Goal: Transaction & Acquisition: Purchase product/service

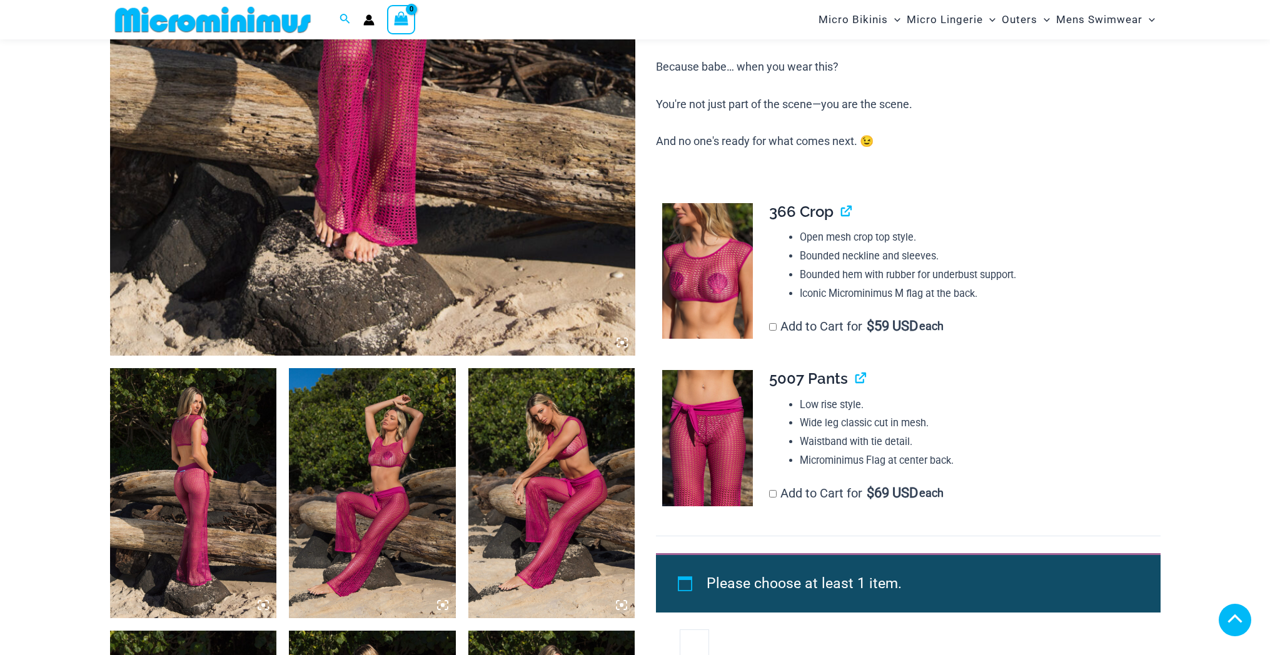
scroll to position [546, 0]
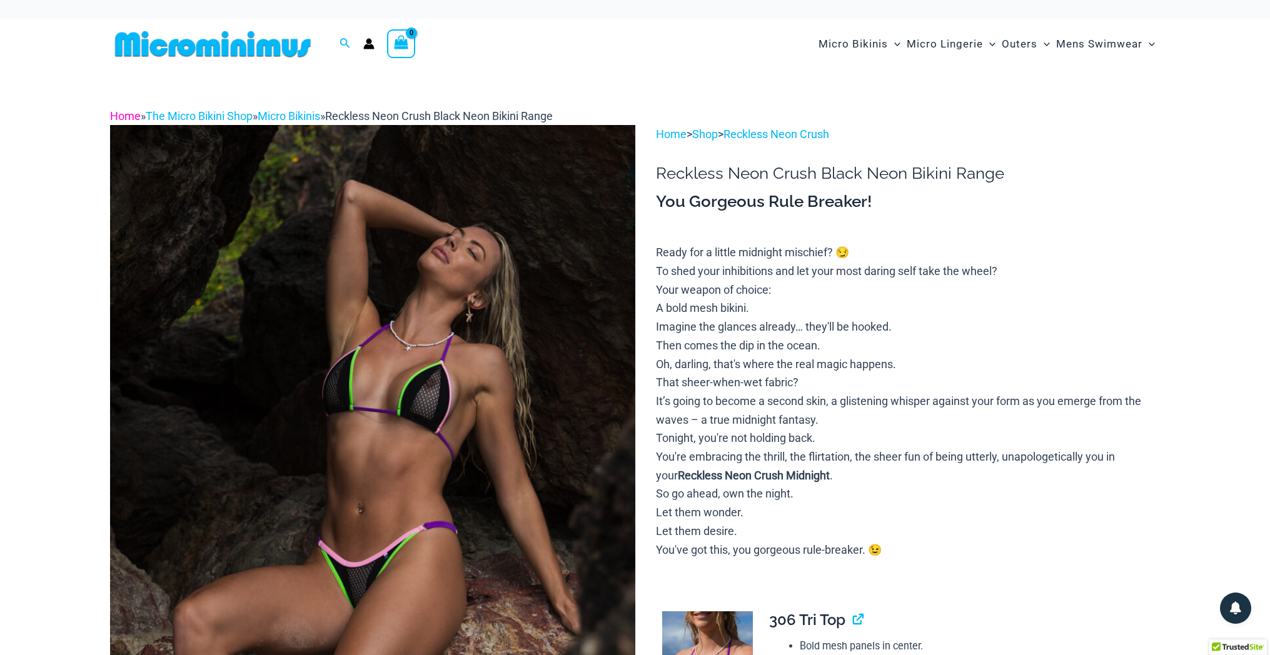
click at [124, 116] on link "Home" at bounding box center [125, 115] width 31 height 13
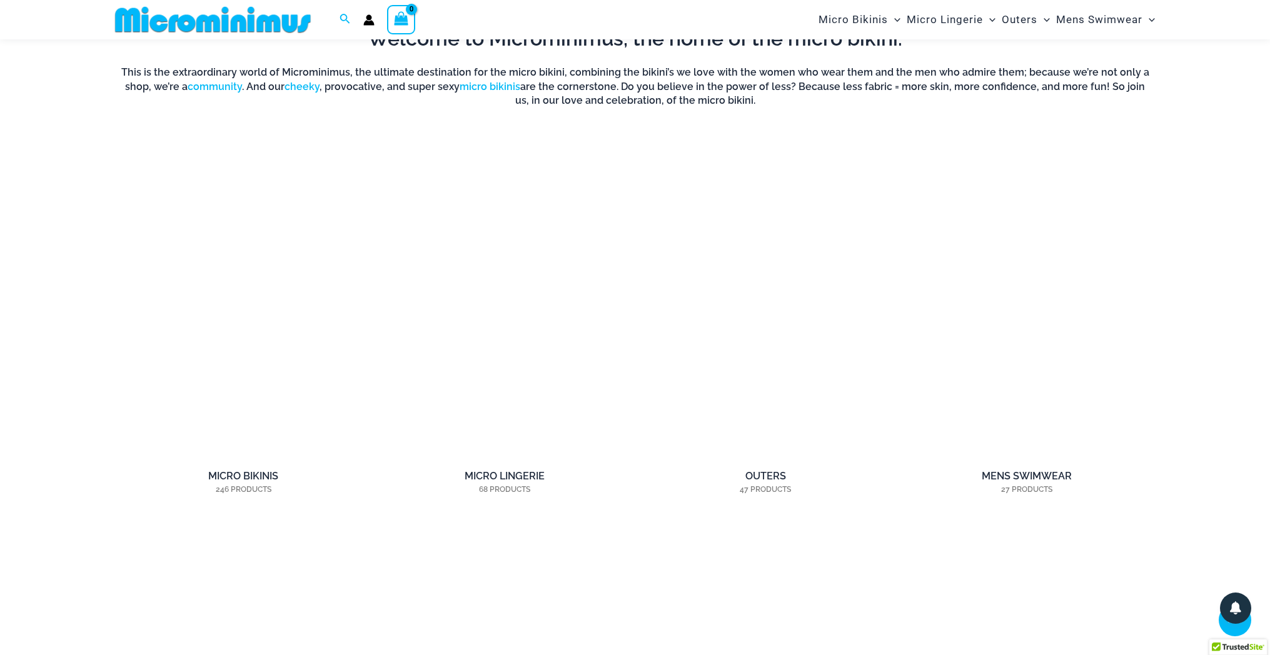
scroll to position [1068, 0]
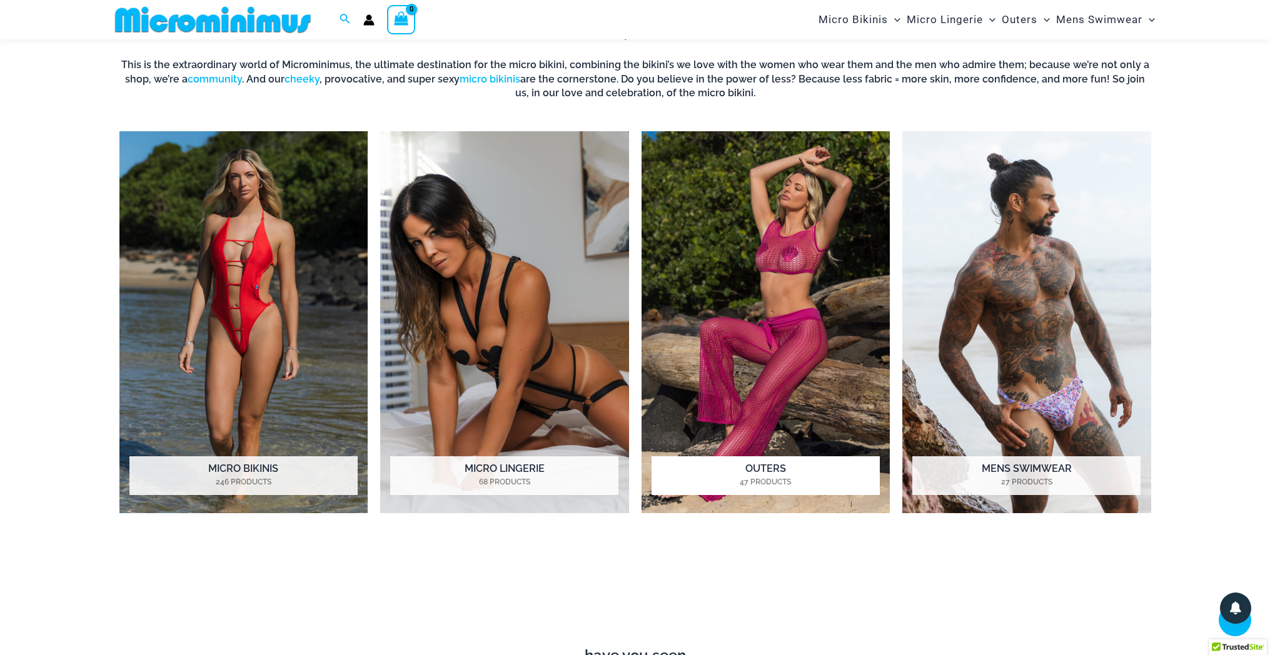
click at [784, 273] on img "Visit product category Outers" at bounding box center [766, 322] width 249 height 382
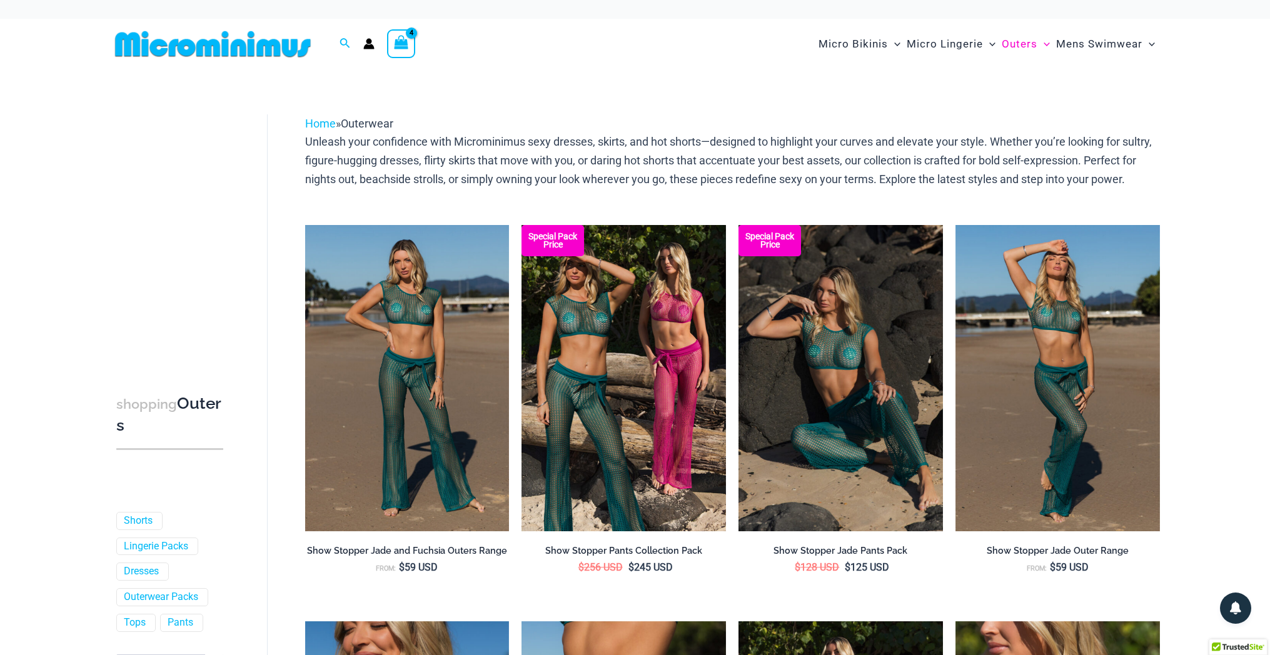
click at [390, 44] on div "View Shopping Cart, 4 items" at bounding box center [401, 43] width 29 height 29
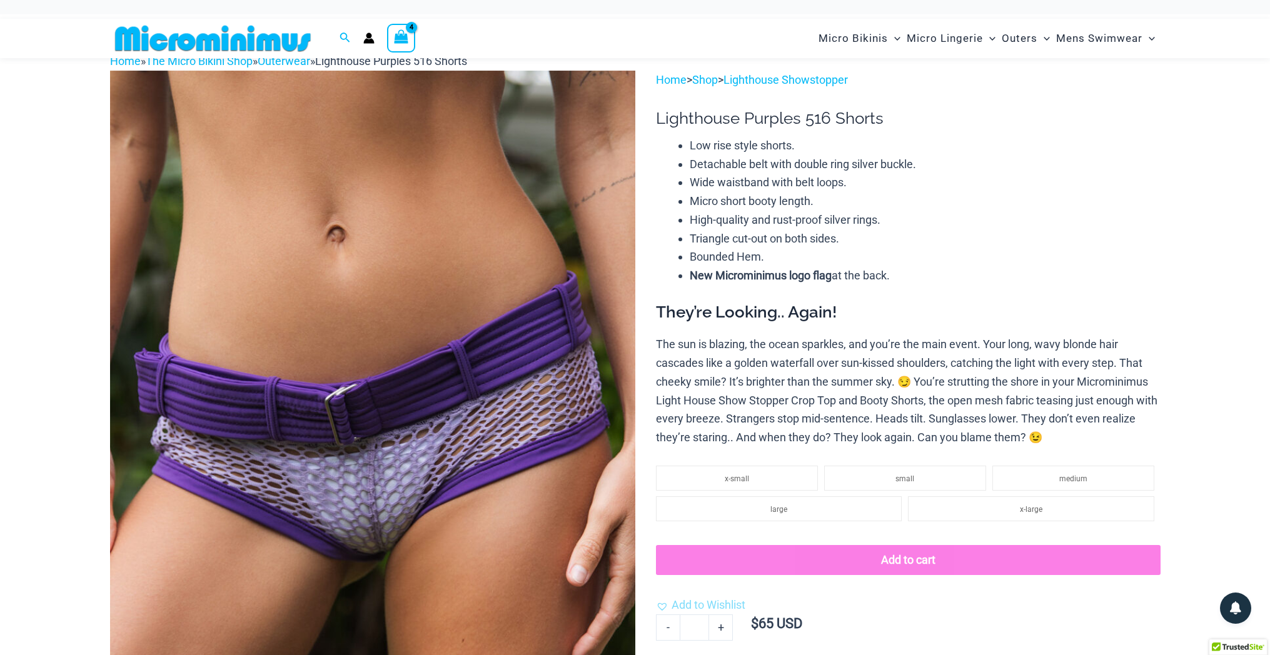
scroll to position [53, 0]
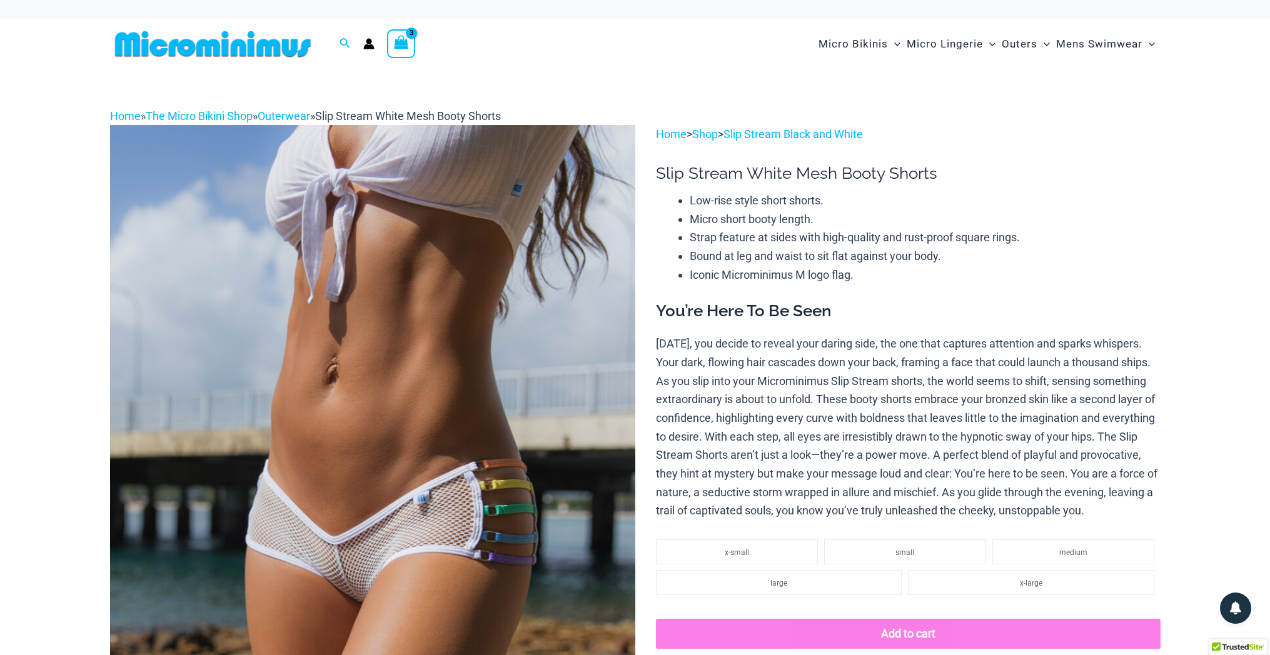
scroll to position [3, 0]
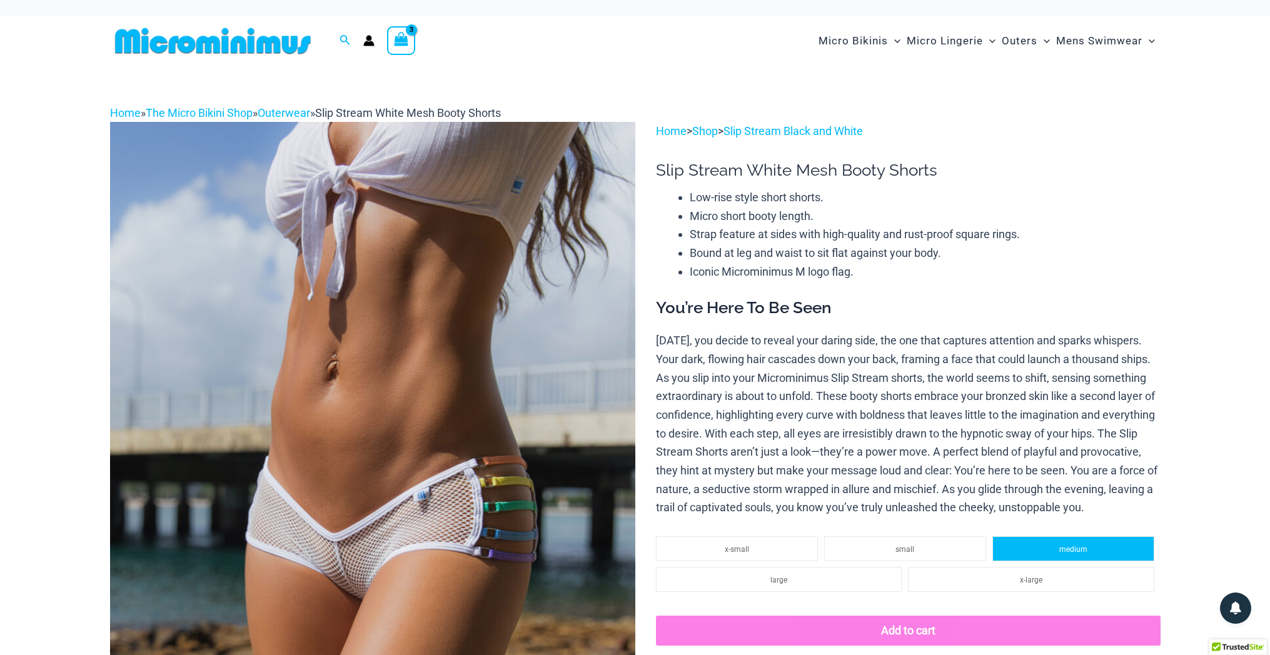
click at [1032, 551] on li "medium" at bounding box center [1074, 549] width 162 height 25
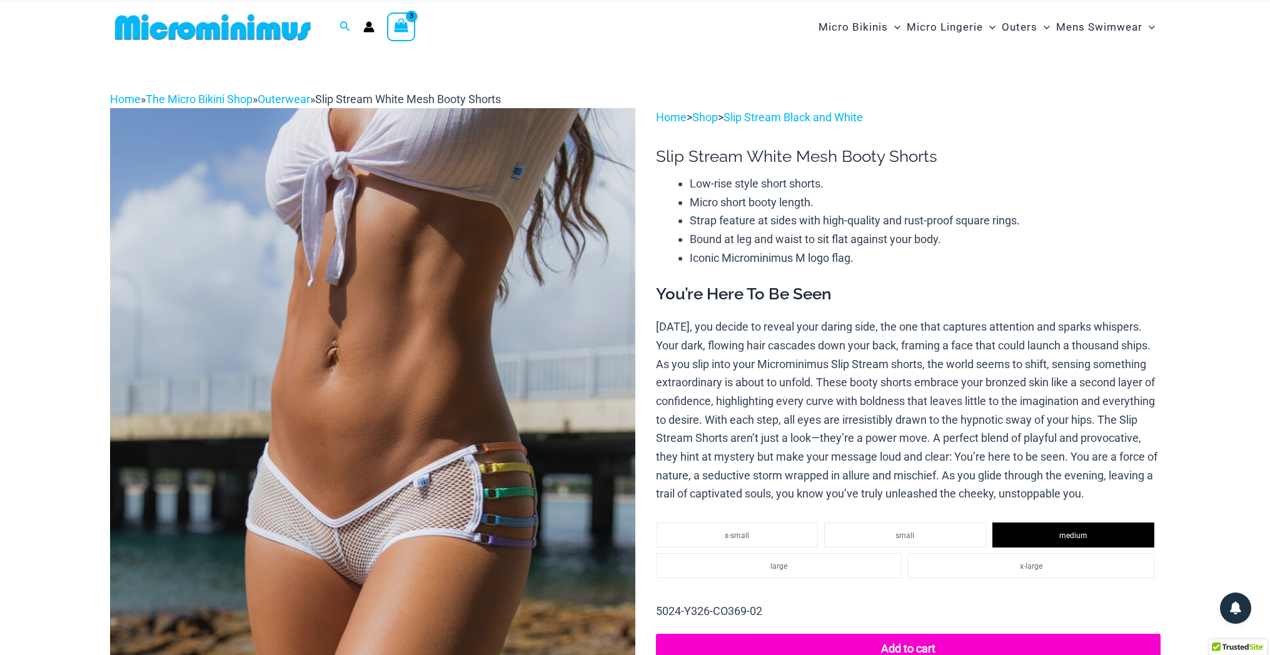
scroll to position [23, 0]
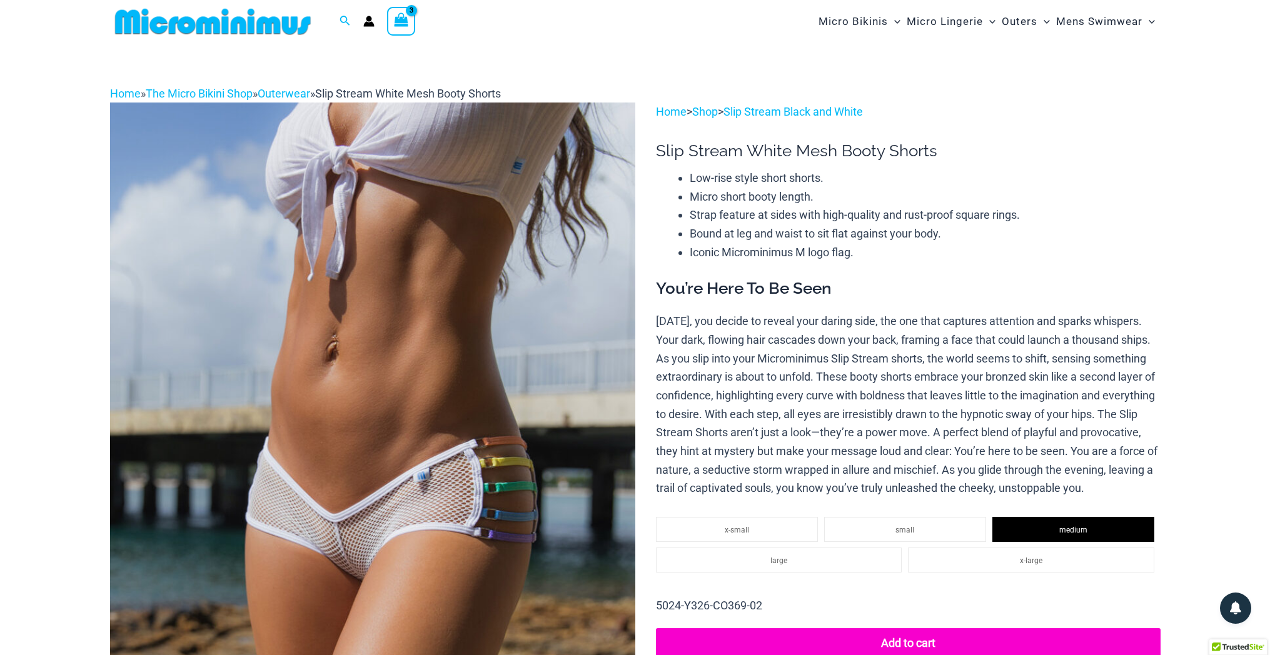
click at [940, 646] on button "Add to cart" at bounding box center [908, 644] width 504 height 30
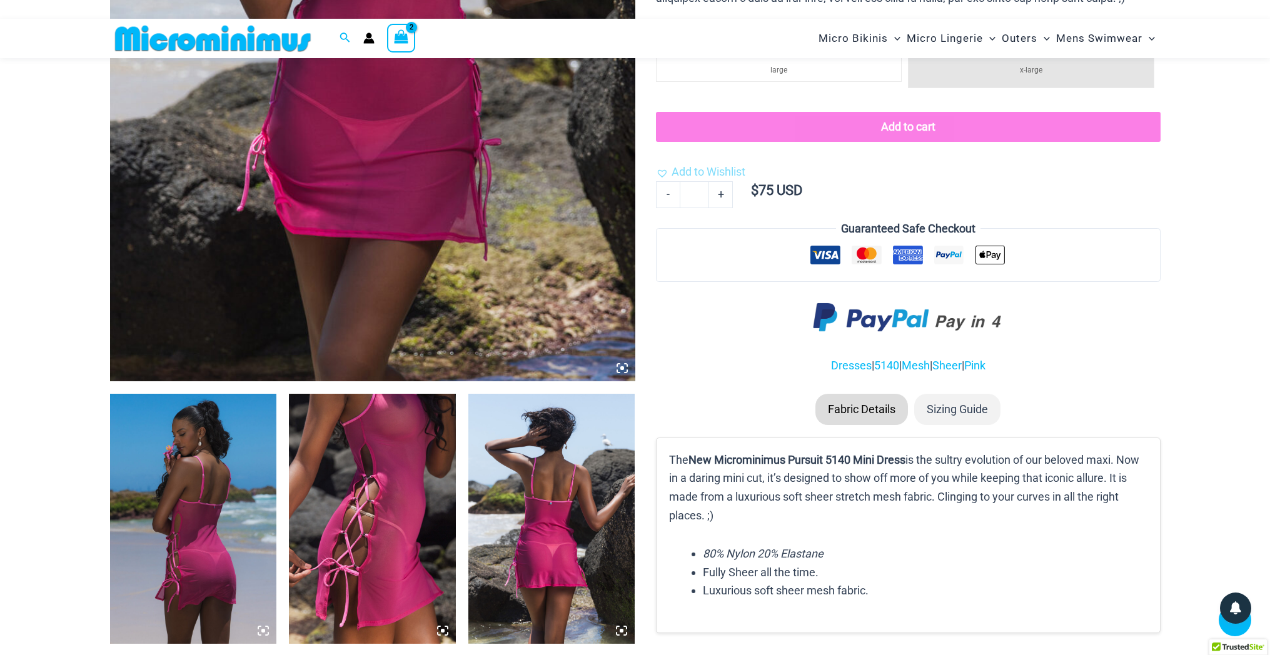
scroll to position [521, 0]
click at [856, 119] on button "Add to cart" at bounding box center [908, 126] width 504 height 30
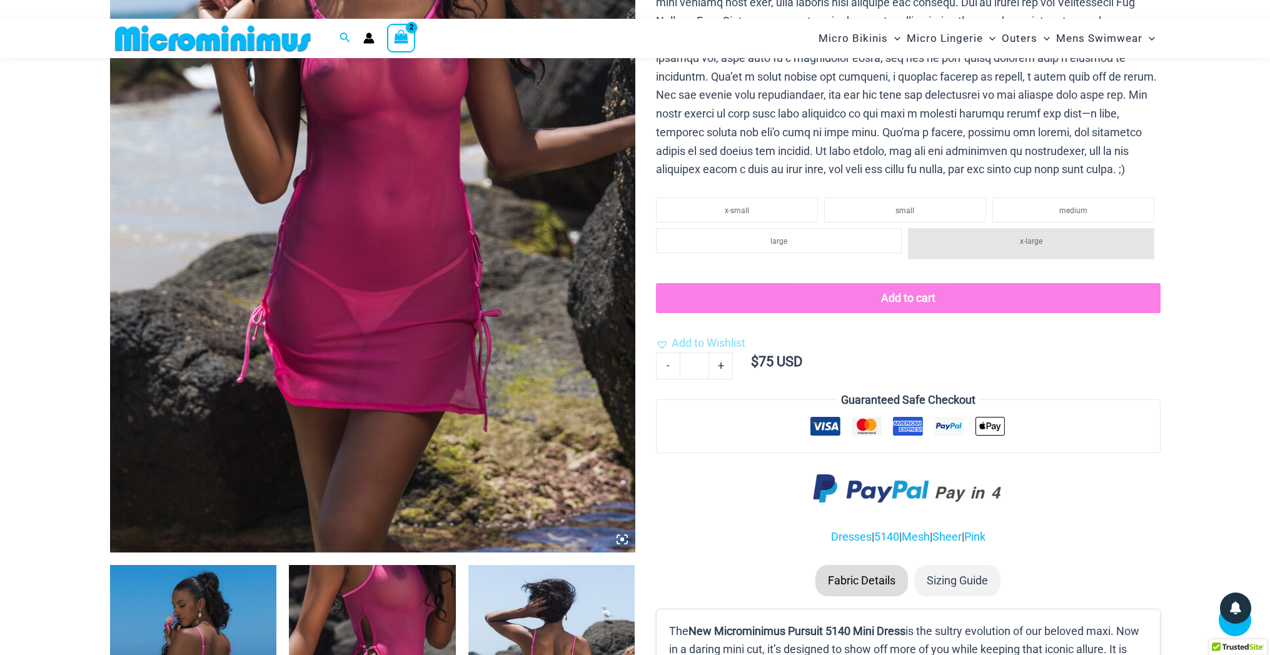
scroll to position [348, 0]
click at [1041, 205] on li "medium" at bounding box center [1074, 210] width 162 height 25
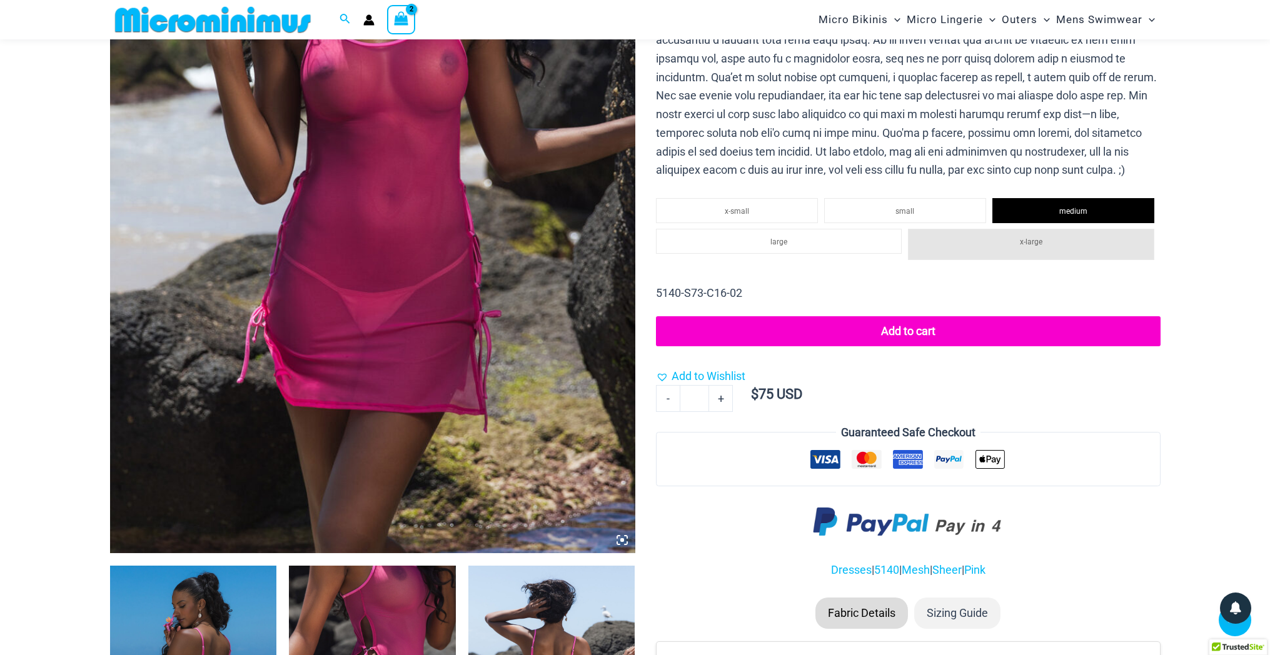
click at [885, 316] on button "Add to cart" at bounding box center [908, 331] width 504 height 30
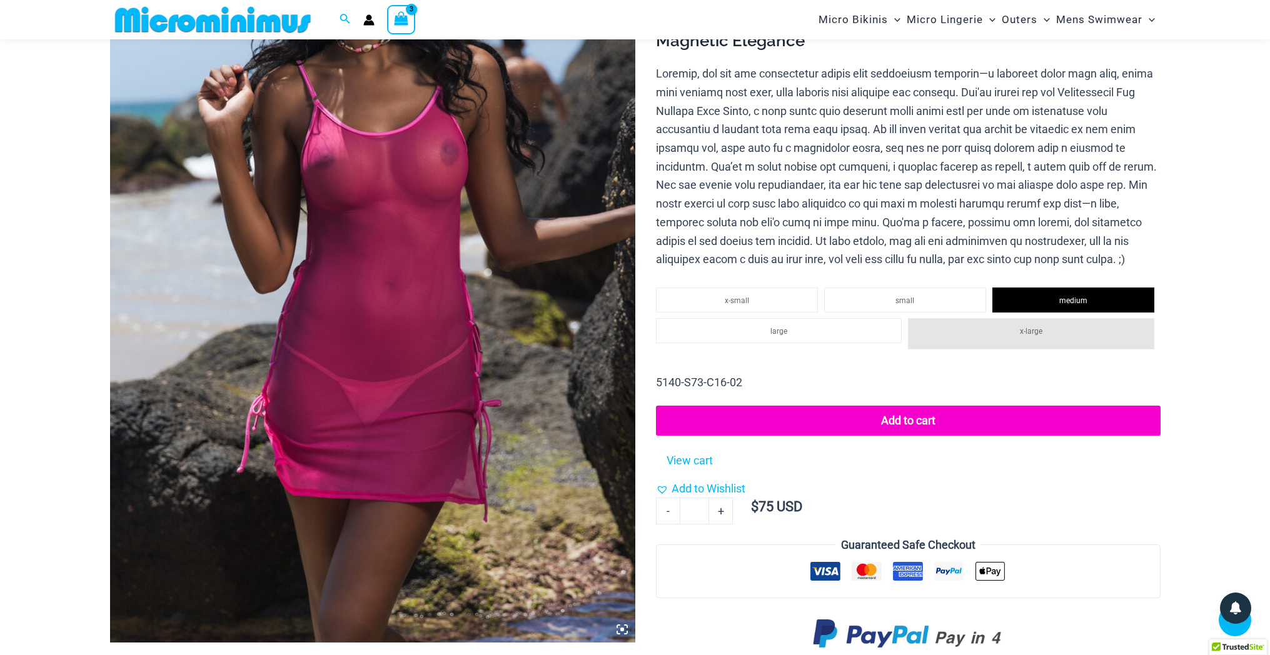
scroll to position [257, 0]
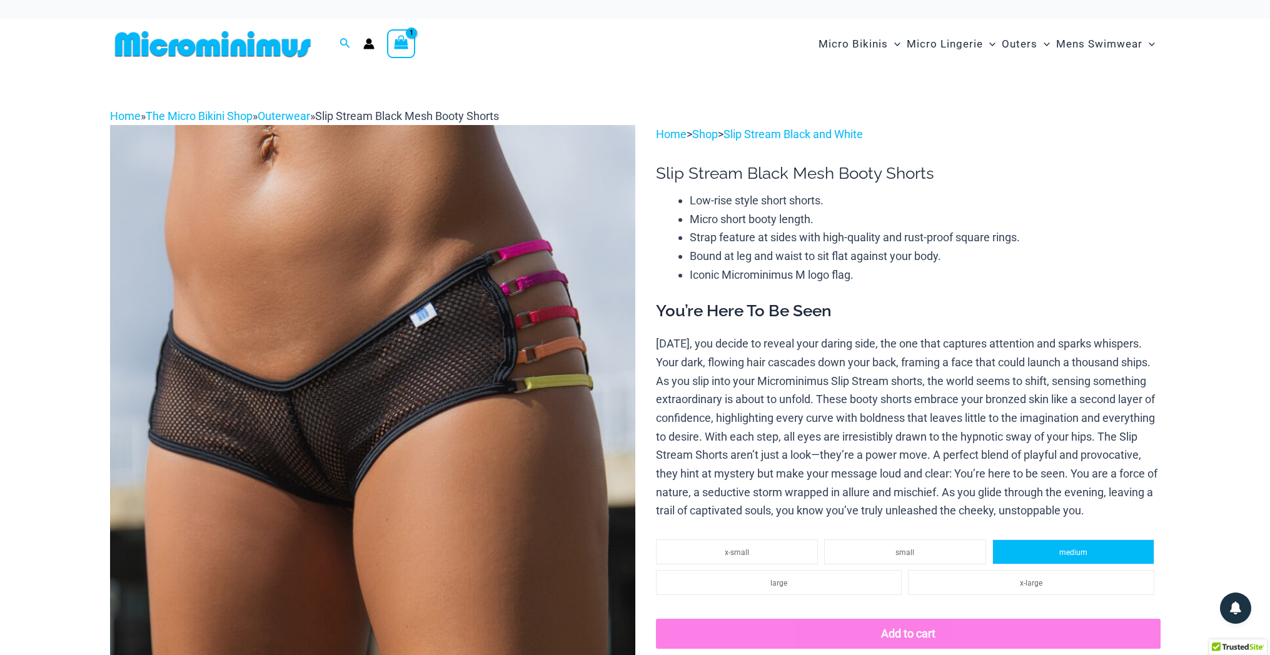
click at [1048, 565] on li "medium" at bounding box center [1074, 552] width 162 height 25
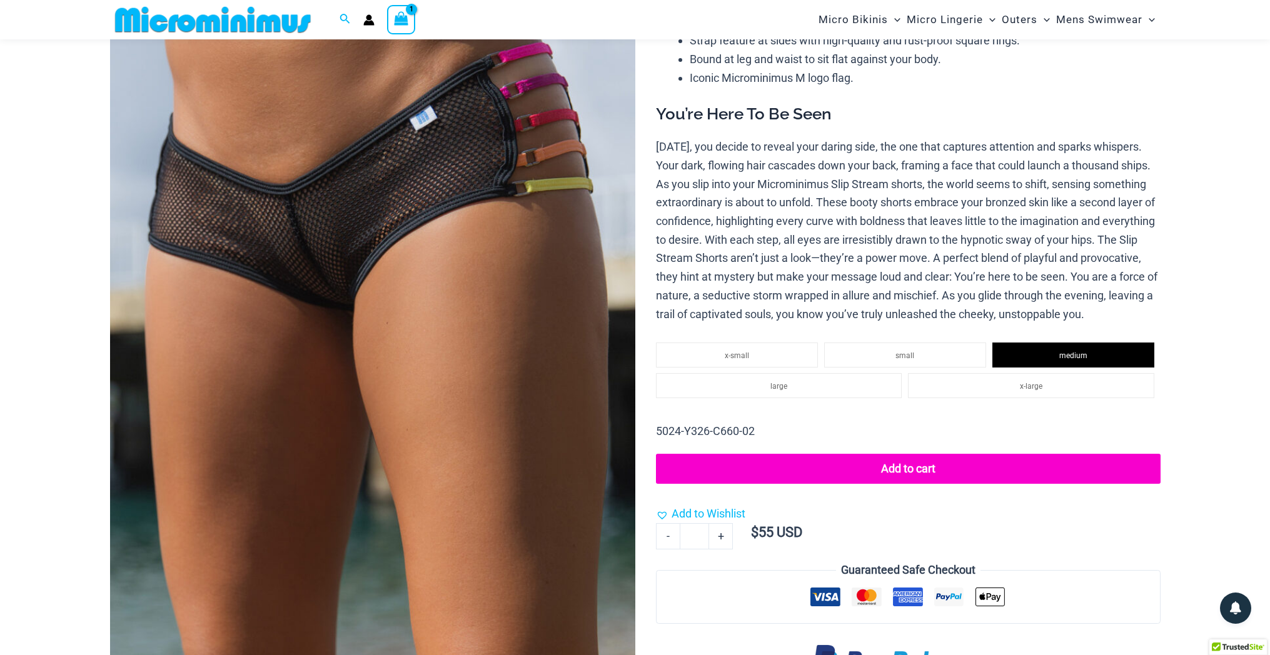
scroll to position [188, 0]
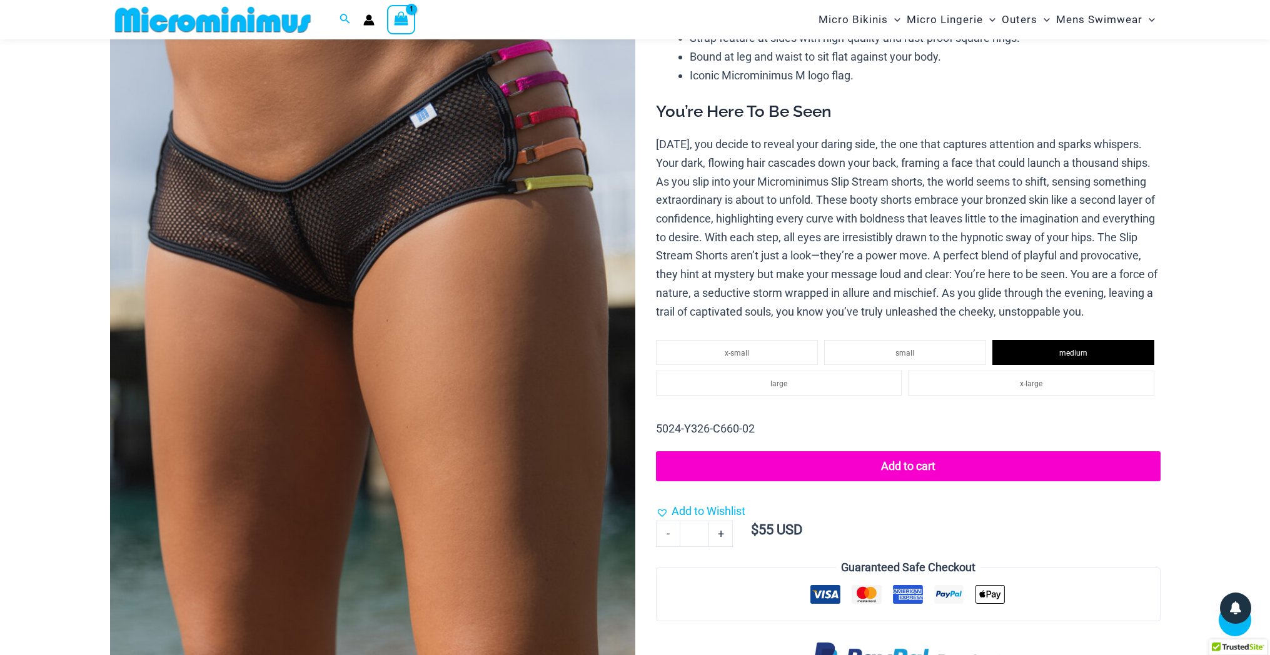
click at [914, 478] on button "Add to cart" at bounding box center [908, 467] width 504 height 30
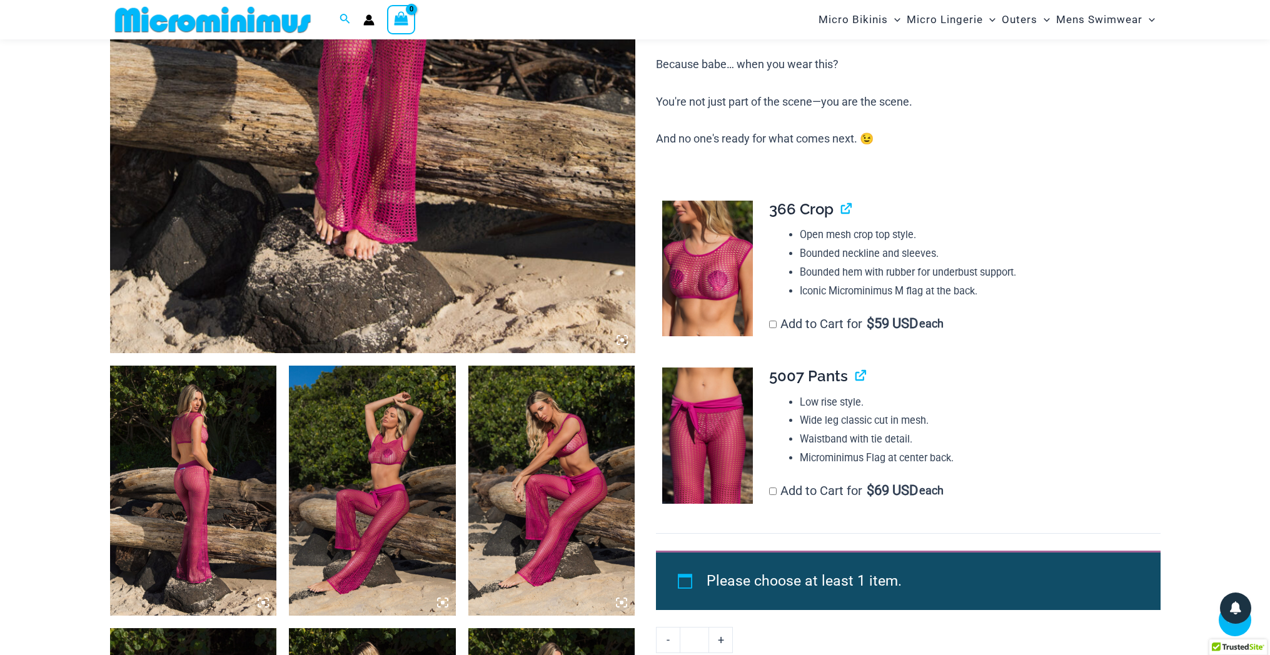
scroll to position [552, 0]
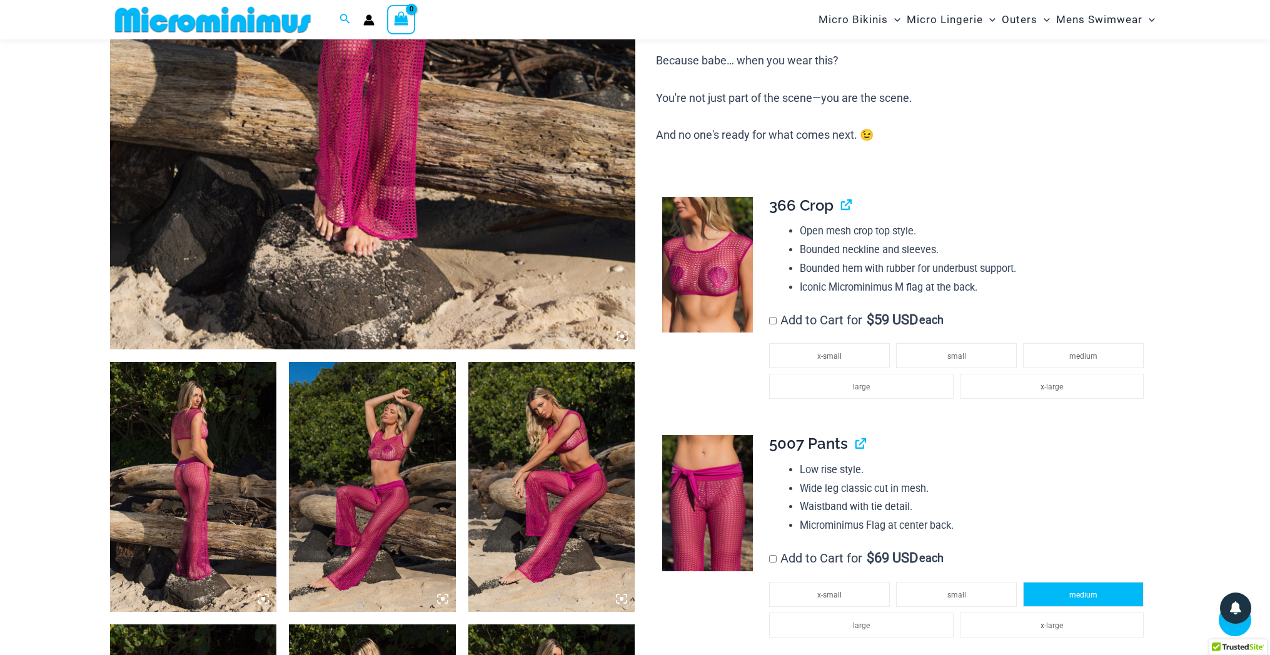
click at [1121, 582] on li "medium" at bounding box center [1083, 594] width 121 height 25
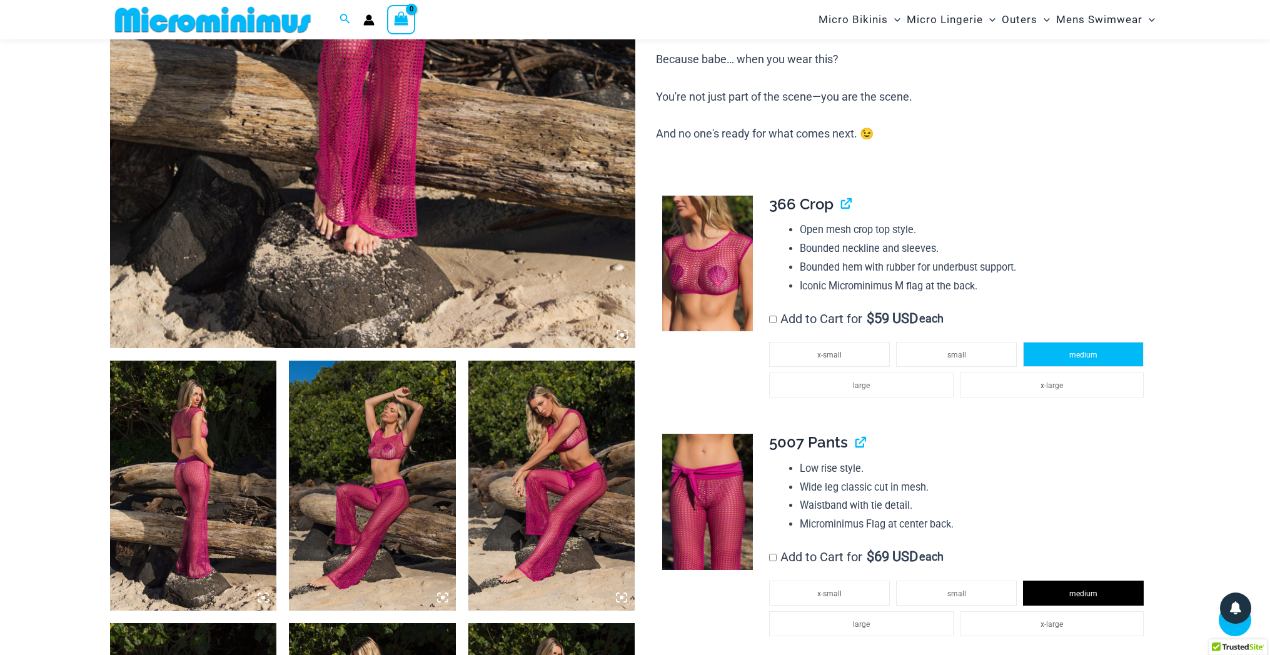
click at [1071, 351] on span "medium" at bounding box center [1084, 355] width 28 height 9
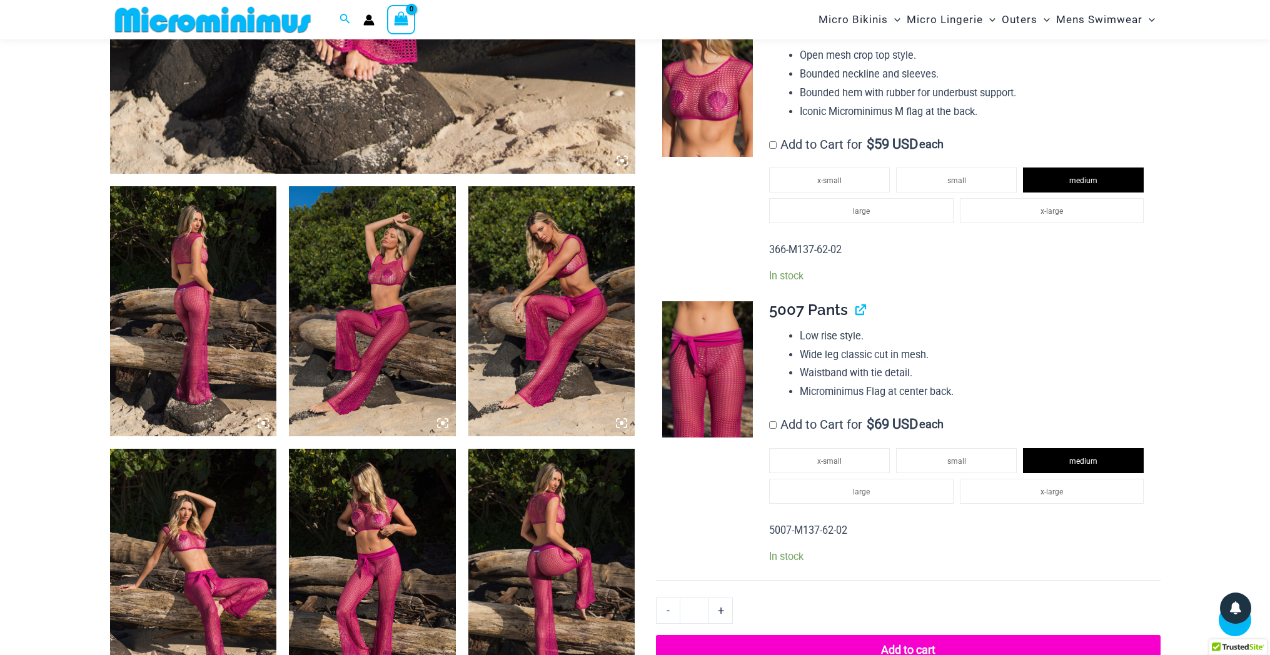
scroll to position [729, 0]
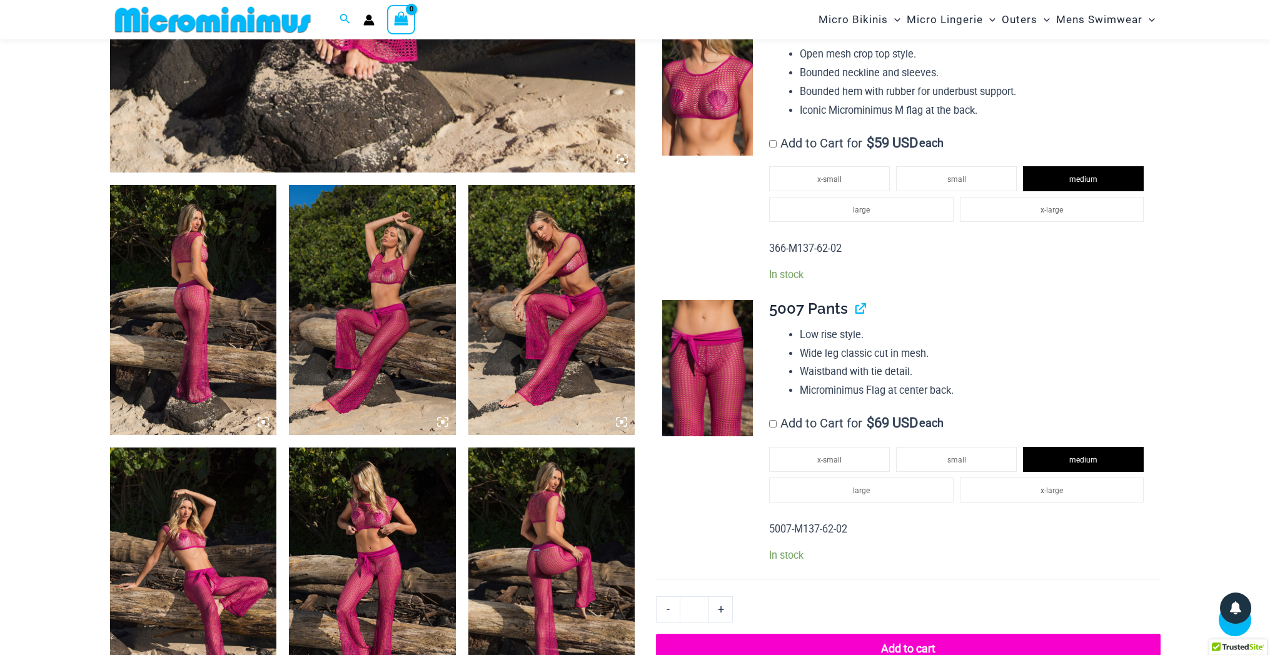
click at [927, 634] on button "Add to cart" at bounding box center [908, 649] width 504 height 30
